Goal: Information Seeking & Learning: Find contact information

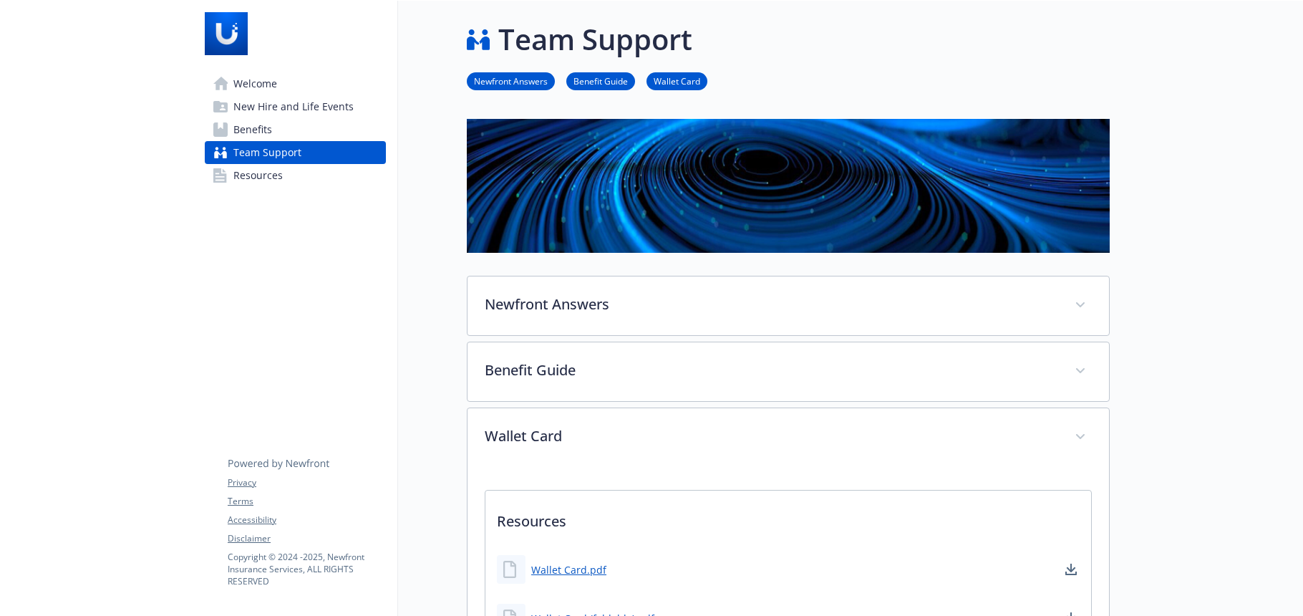
scroll to position [145, 0]
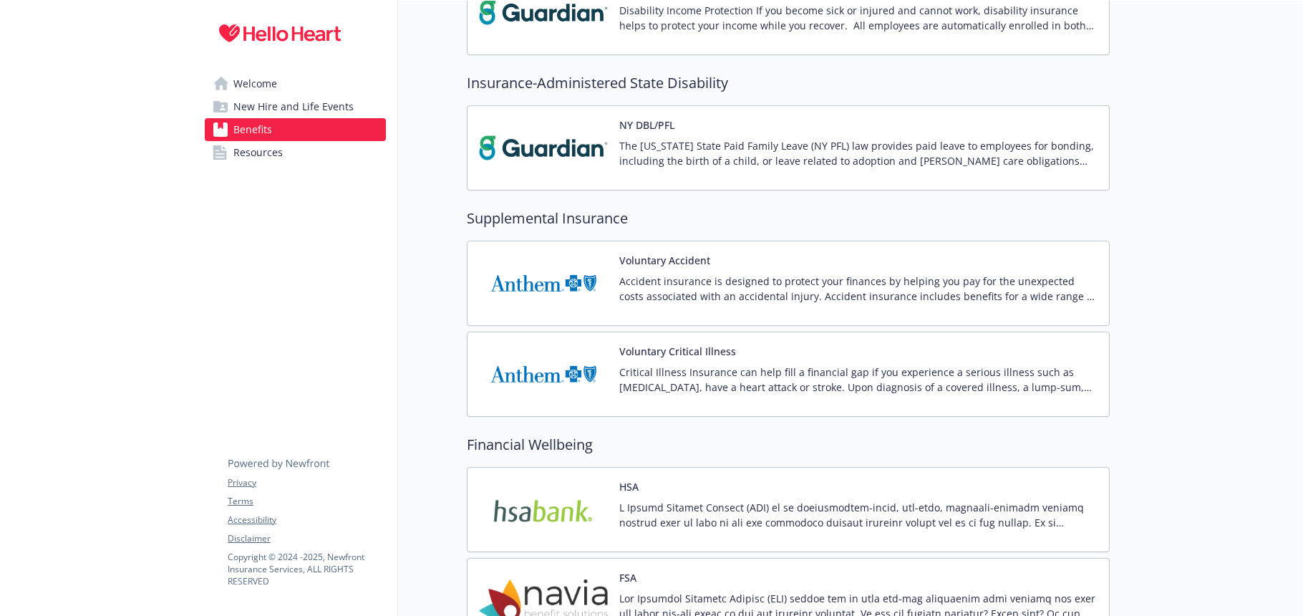
scroll to position [1256, 0]
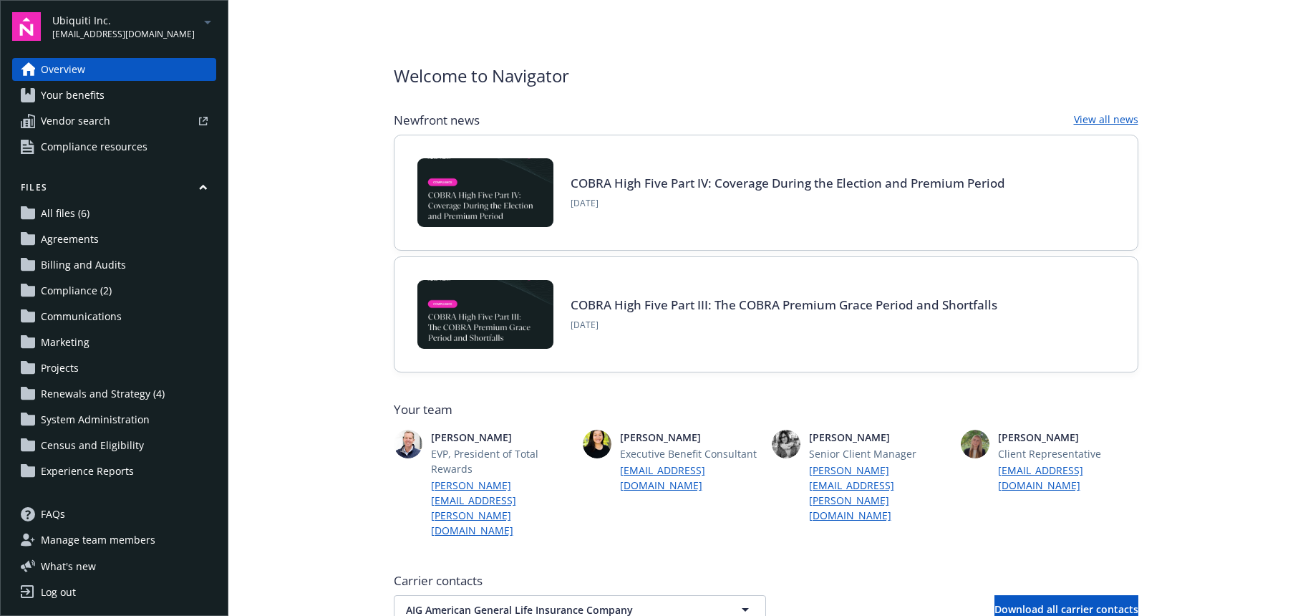
scroll to position [553, 0]
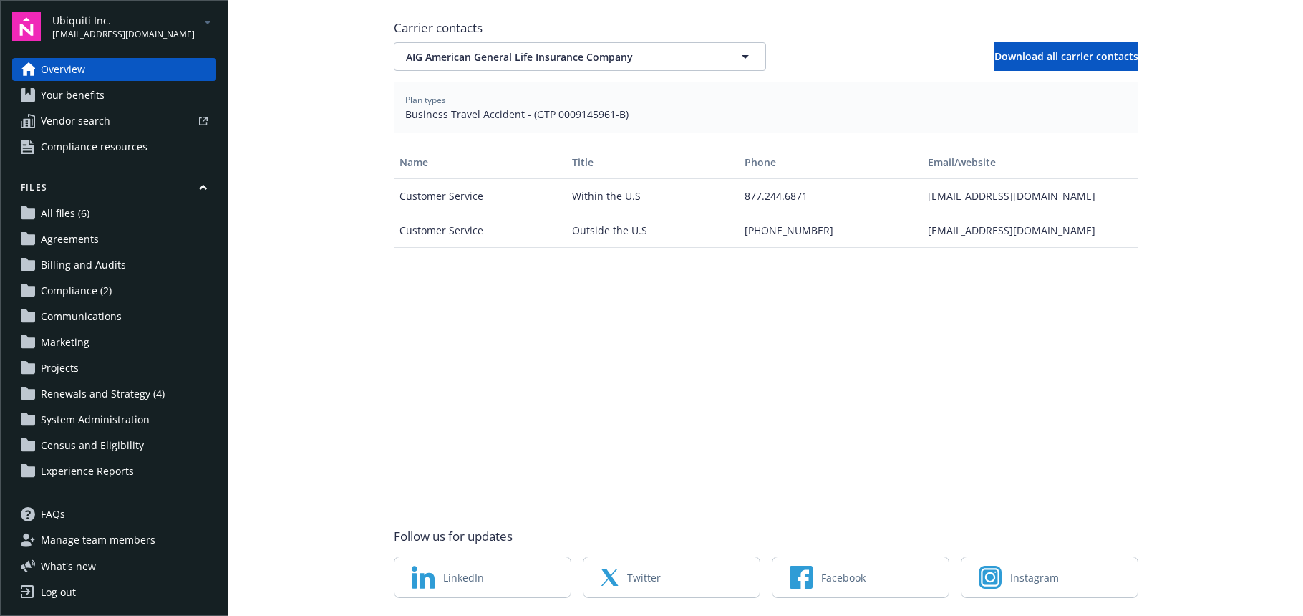
click at [95, 31] on span "kimily.phu@newfront.com" at bounding box center [123, 34] width 142 height 13
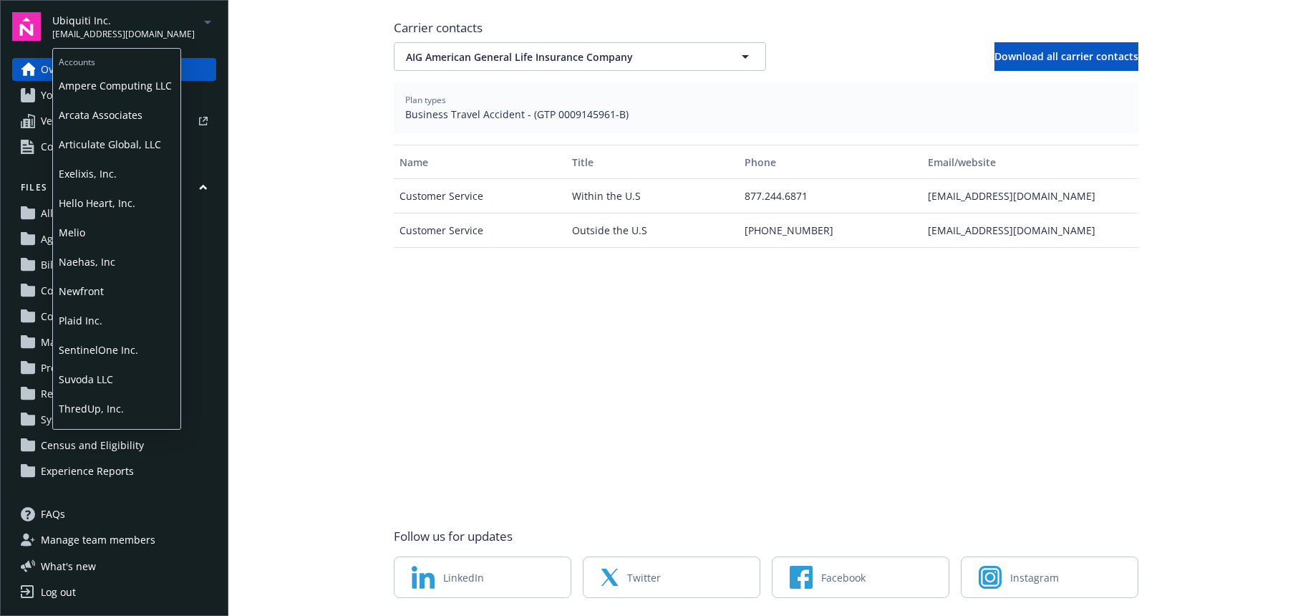
click at [100, 148] on span "Articulate Global, LLC" at bounding box center [117, 144] width 116 height 29
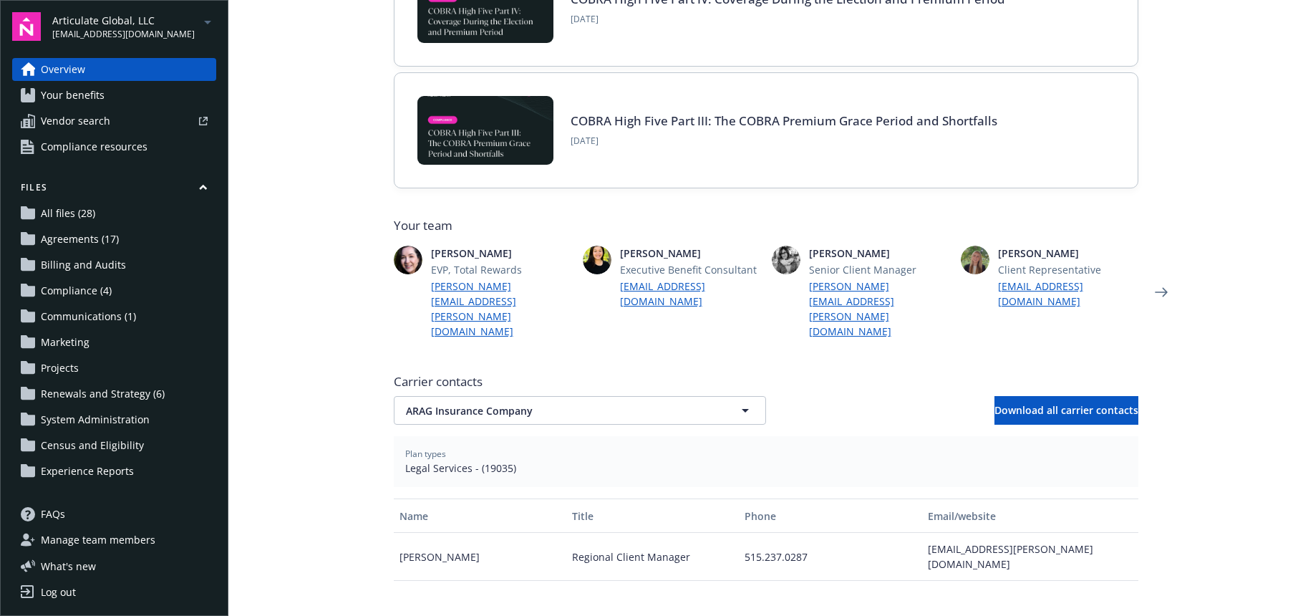
scroll to position [215, 0]
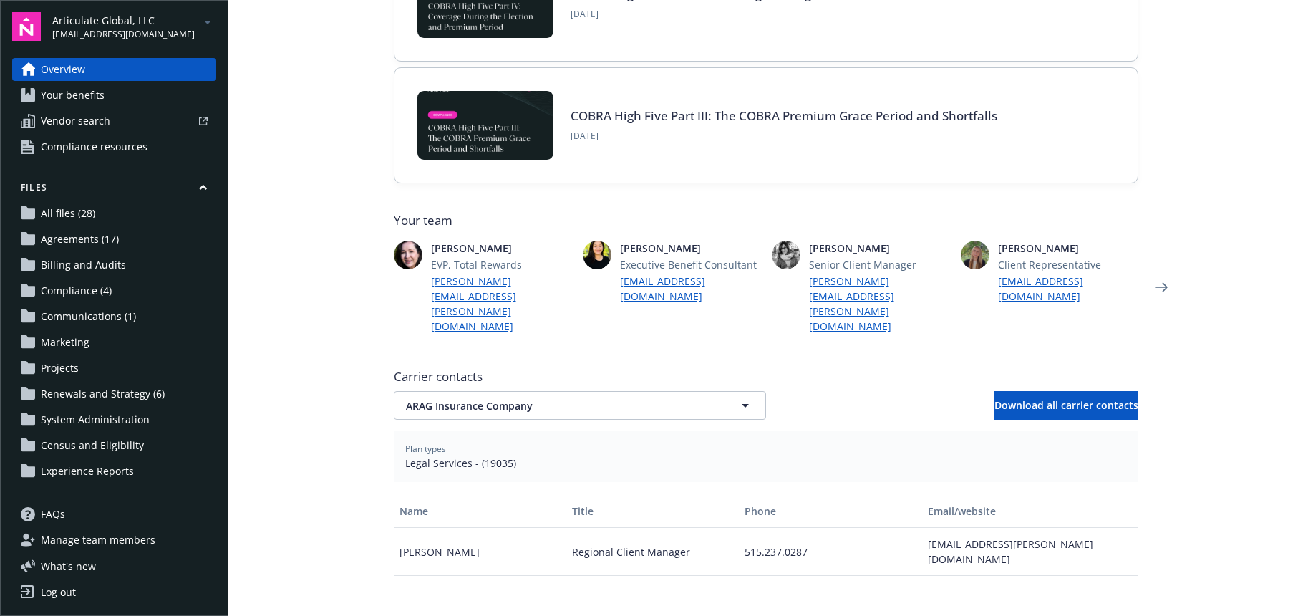
click at [453, 394] on div "Carrier contacts ARAG Insurance Company ARAG Insurance Company Download all car…" at bounding box center [766, 604] width 745 height 485
click at [445, 398] on span "ARAG Insurance Company" at bounding box center [555, 405] width 298 height 15
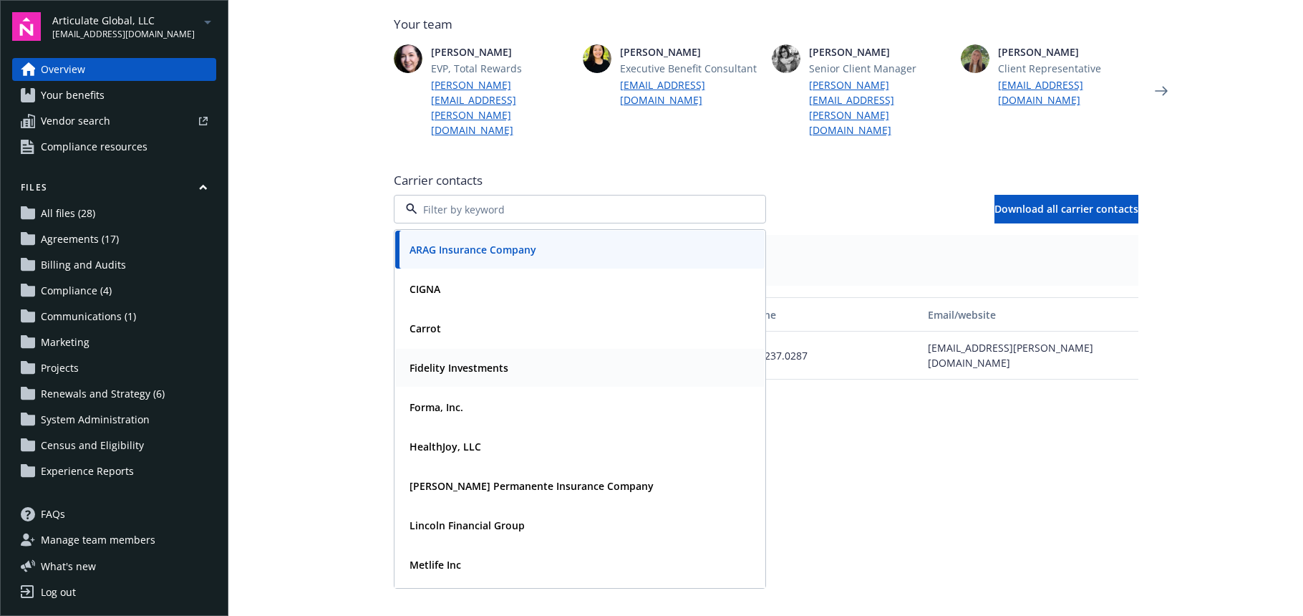
scroll to position [430, 0]
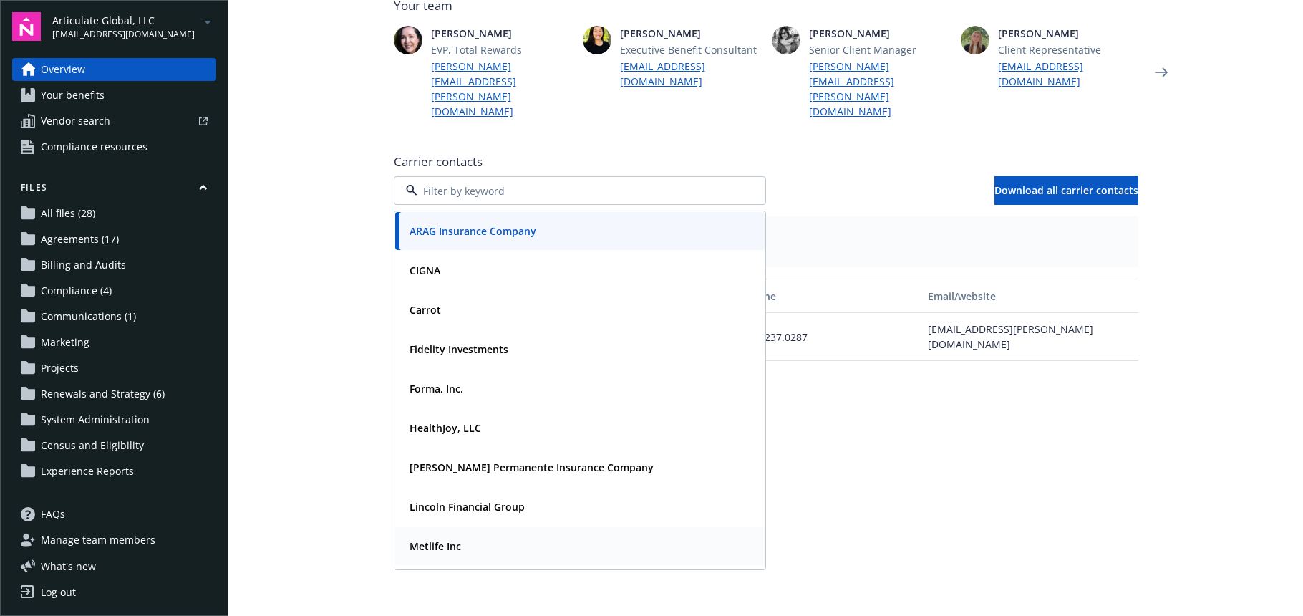
click at [413, 539] on strong "Metlife Inc" at bounding box center [436, 546] width 52 height 14
